Goal: Answer question/provide support: Share knowledge or assist other users

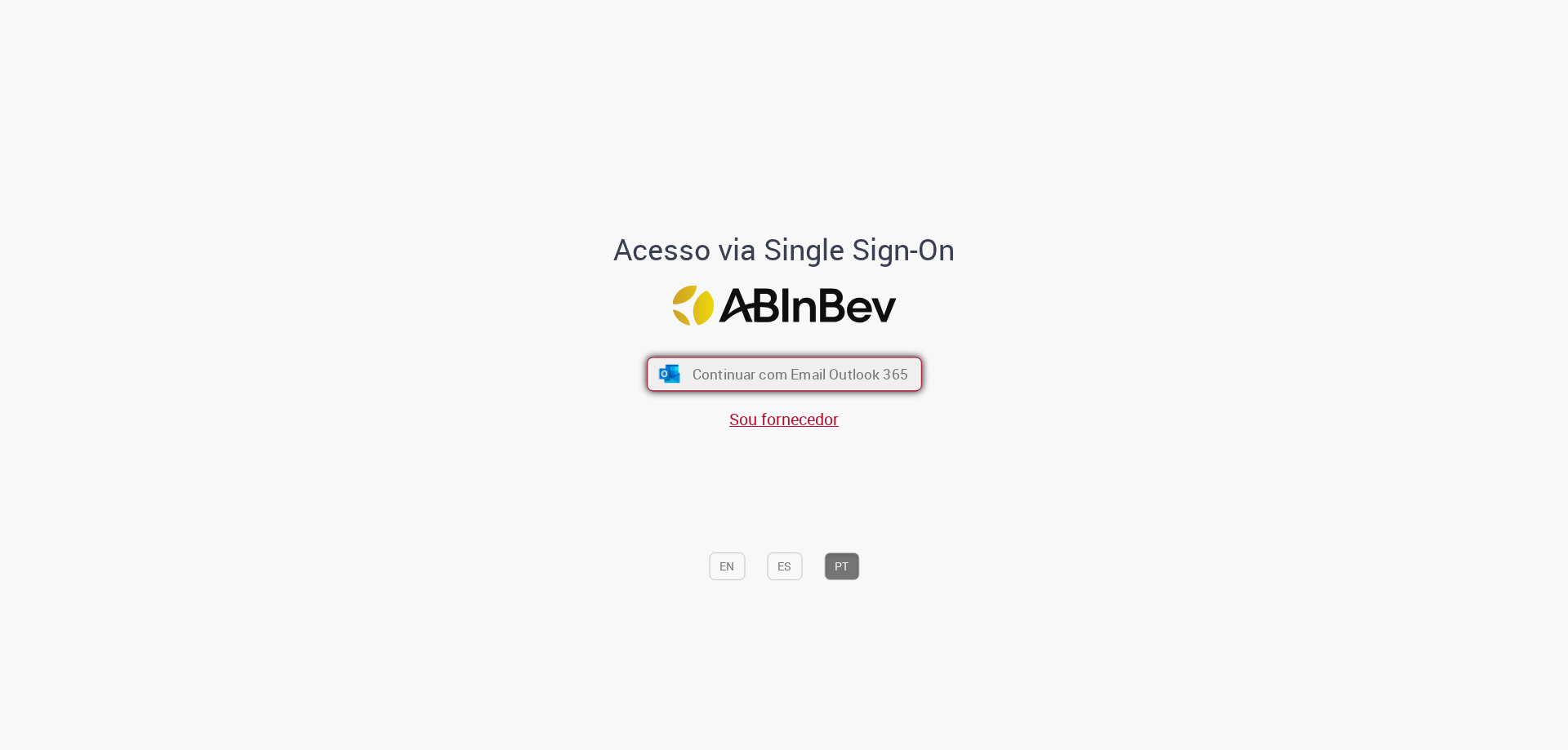
click at [695, 374] on span "Continuar com Email Outlook 365" at bounding box center [799, 374] width 216 height 19
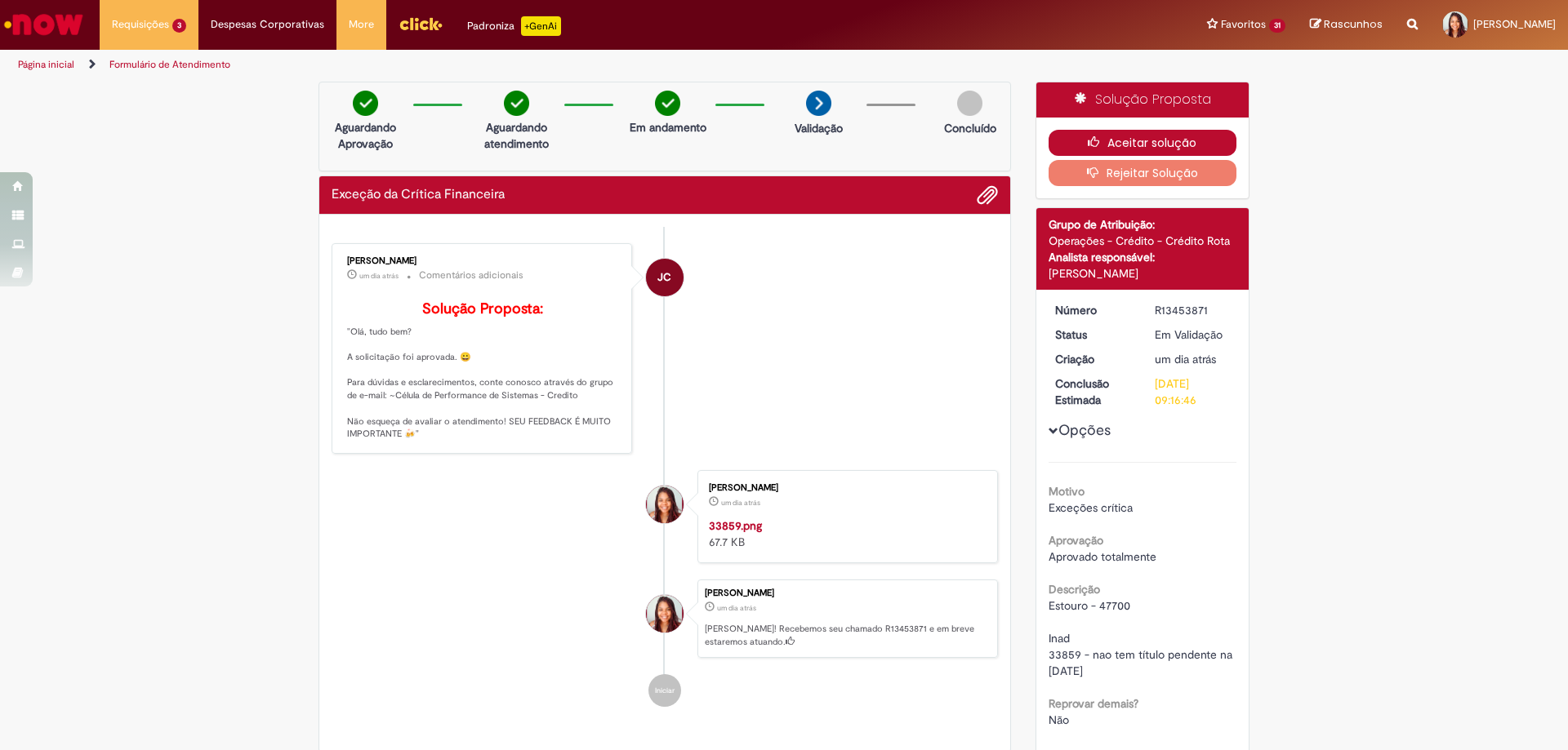
click at [1049, 146] on button "Aceitar solução" at bounding box center [1143, 142] width 188 height 26
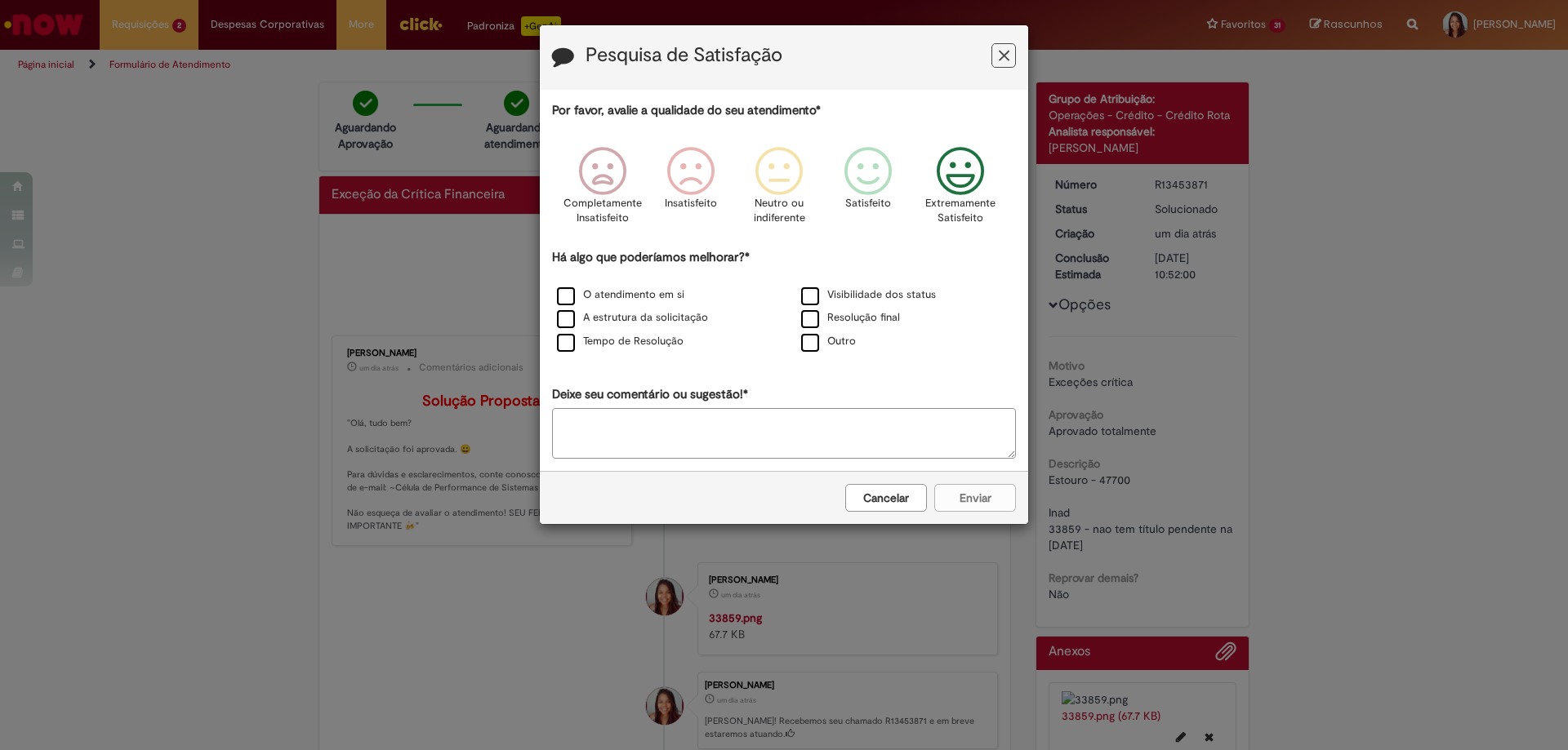
click at [949, 185] on icon "Feedback" at bounding box center [960, 171] width 61 height 49
click at [808, 299] on label "Visibilidade dos status" at bounding box center [868, 295] width 135 height 15
click at [991, 504] on button "Enviar" at bounding box center [975, 497] width 82 height 28
